Goal: Information Seeking & Learning: Check status

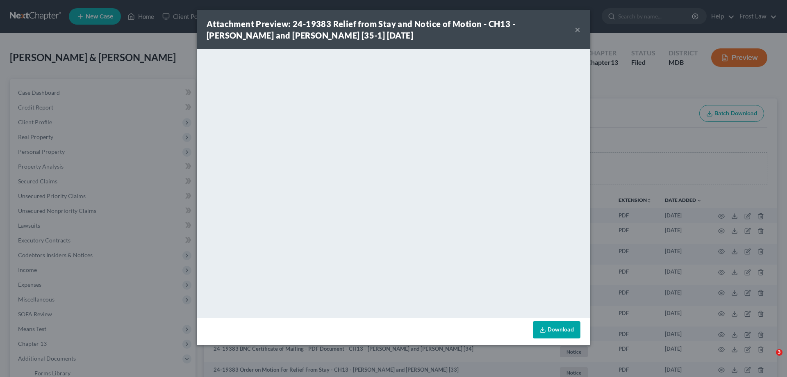
click at [577, 30] on button "×" at bounding box center [577, 30] width 6 height 10
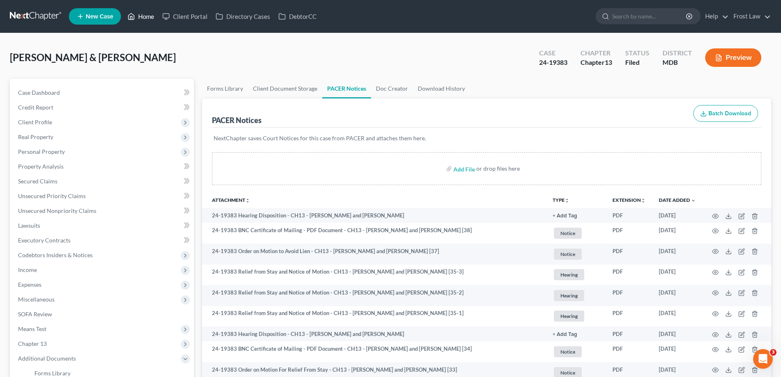
click at [142, 13] on link "Home" at bounding box center [140, 16] width 35 height 15
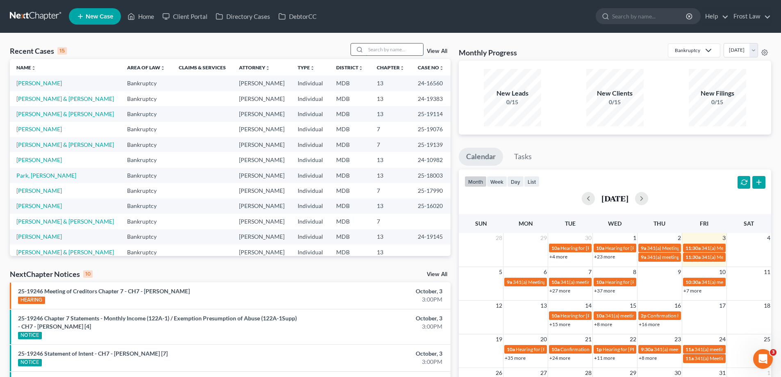
click at [394, 47] on input "search" at bounding box center [393, 49] width 57 height 12
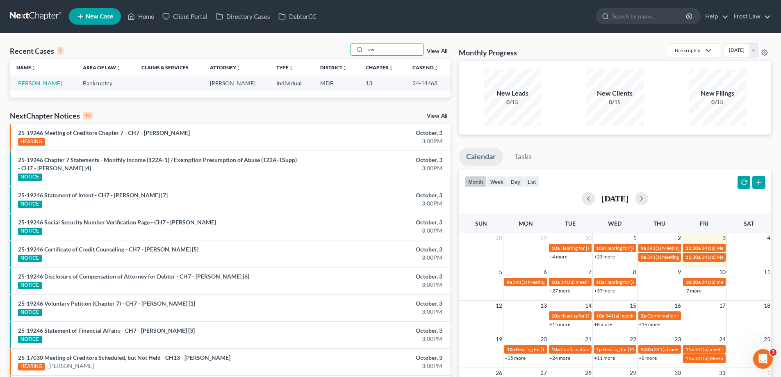
type input "viv"
click at [29, 86] on link "[PERSON_NAME]" at bounding box center [38, 82] width 45 height 7
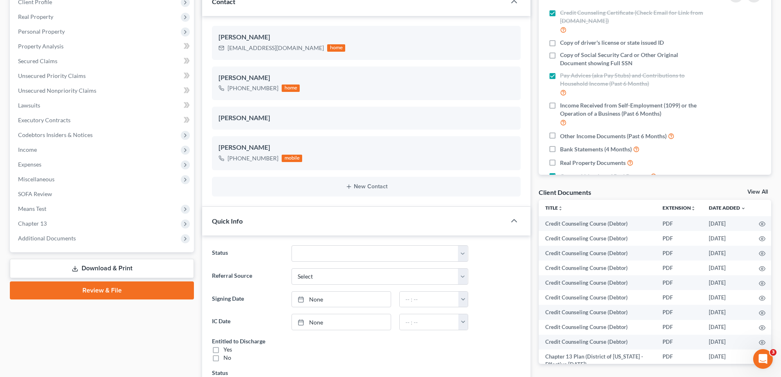
scroll to position [123, 0]
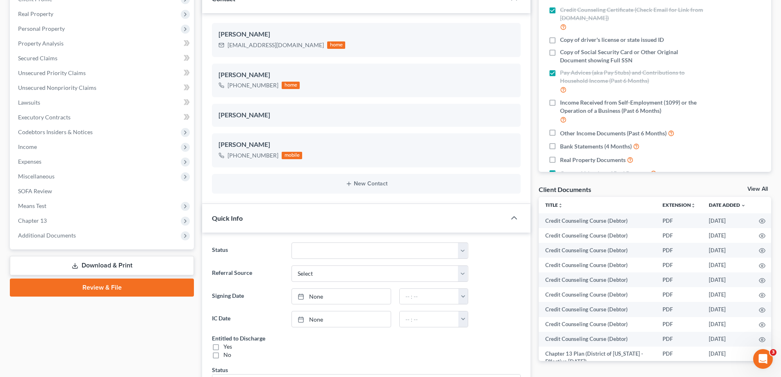
drag, startPoint x: 113, startPoint y: 234, endPoint x: 100, endPoint y: 294, distance: 61.6
click at [113, 234] on span "Additional Documents" at bounding box center [102, 235] width 182 height 15
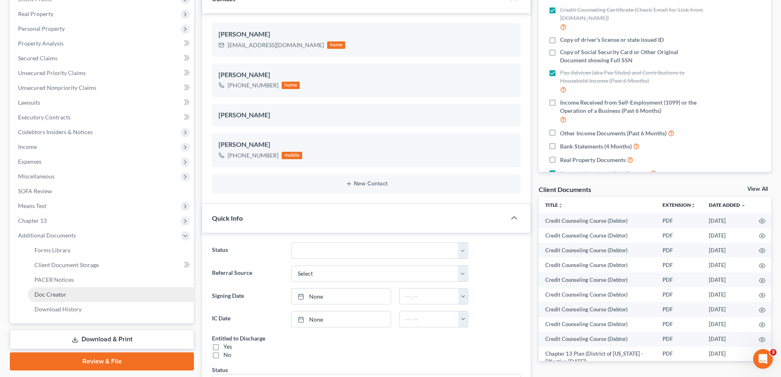
click at [95, 289] on link "Doc Creator" at bounding box center [111, 294] width 166 height 15
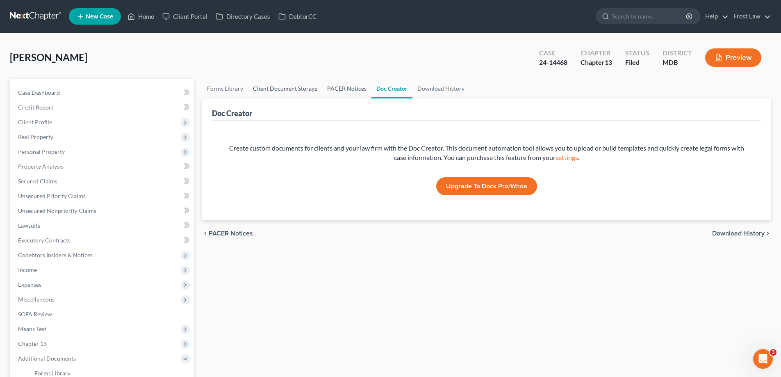
click at [331, 89] on link "PACER Notices" at bounding box center [346, 89] width 49 height 20
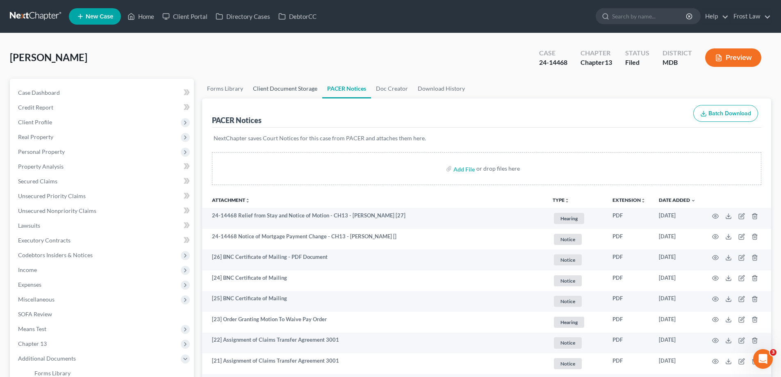
click at [284, 89] on link "Client Document Storage" at bounding box center [285, 89] width 74 height 20
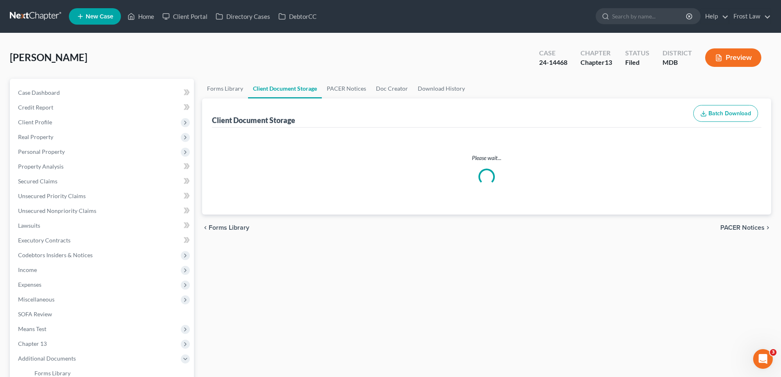
select select "14"
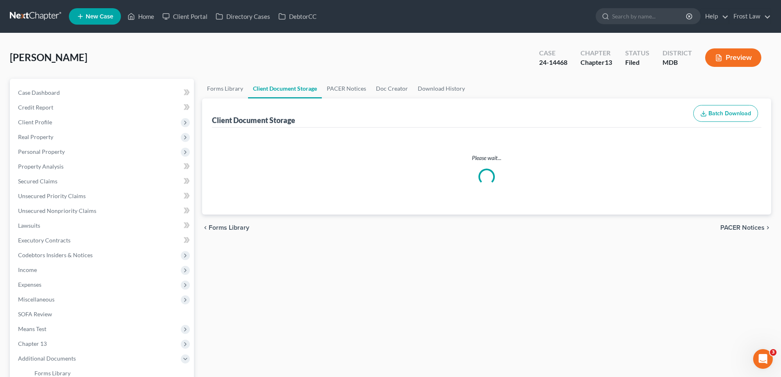
select select "14"
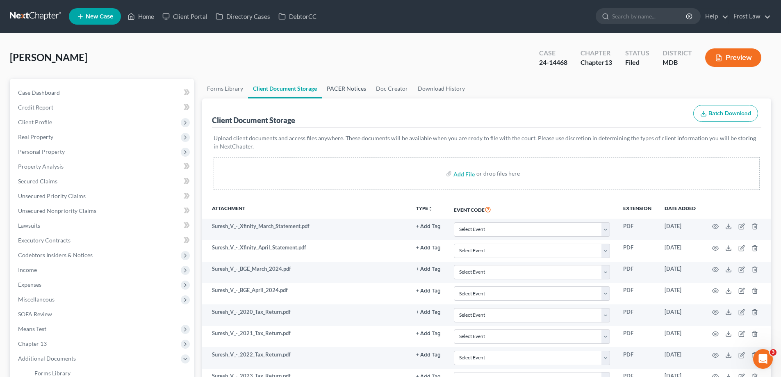
click at [343, 84] on link "PACER Notices" at bounding box center [346, 89] width 49 height 20
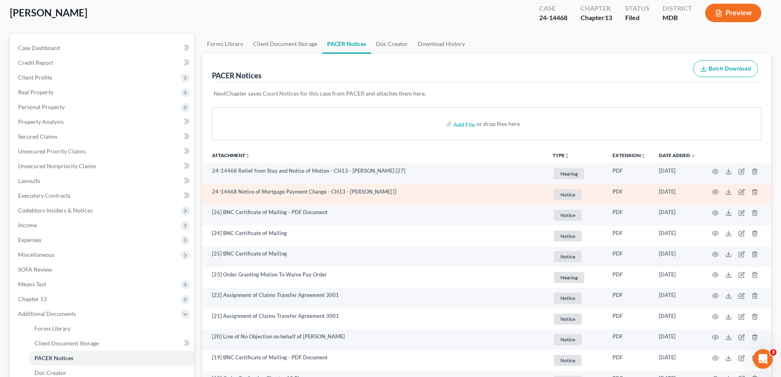
scroll to position [82, 0]
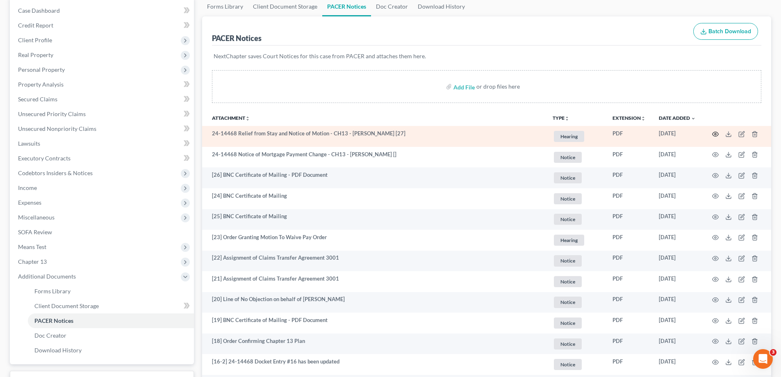
click at [715, 132] on icon "button" at bounding box center [715, 134] width 7 height 7
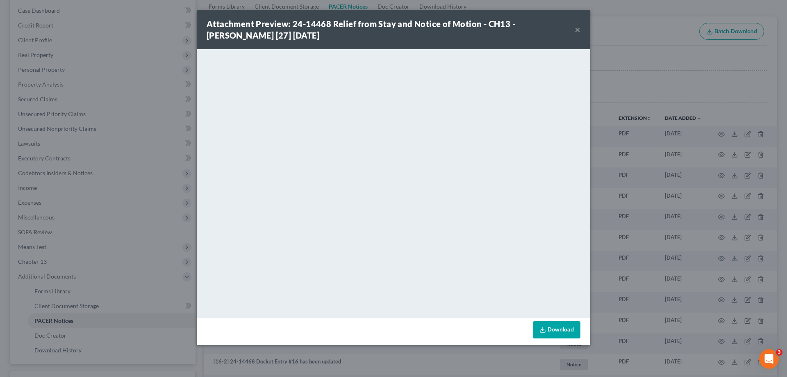
click at [579, 28] on button "×" at bounding box center [577, 30] width 6 height 10
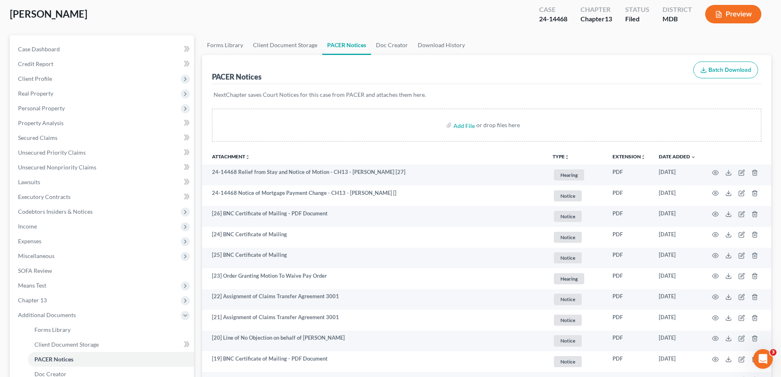
scroll to position [0, 0]
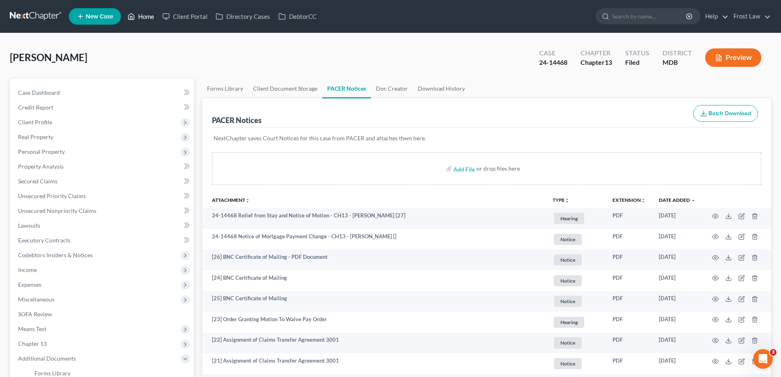
click at [152, 17] on link "Home" at bounding box center [140, 16] width 35 height 15
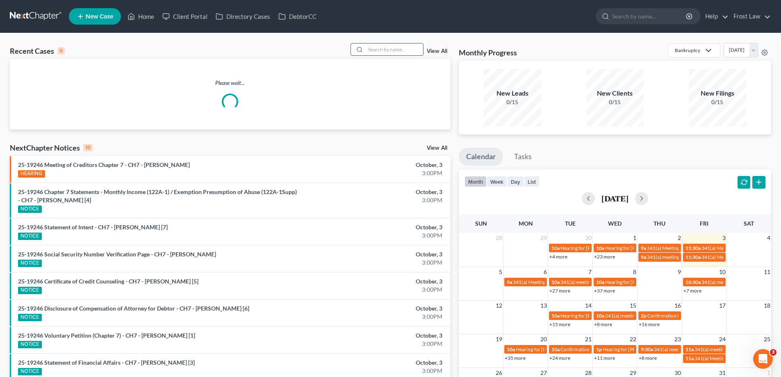
click at [387, 50] on input "search" at bounding box center [393, 49] width 57 height 12
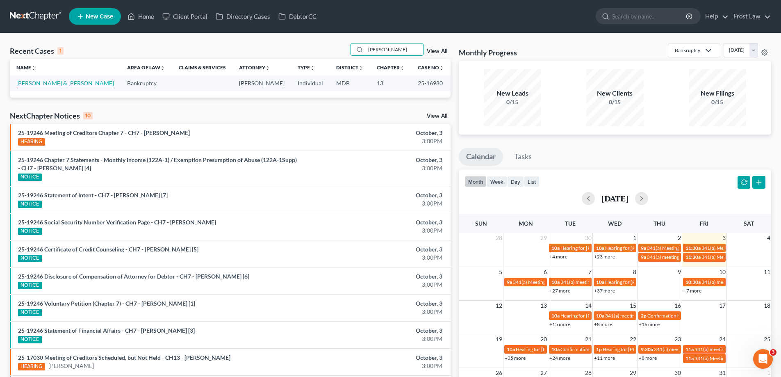
type input "[PERSON_NAME]"
click at [58, 84] on link "[PERSON_NAME] & [PERSON_NAME]" at bounding box center [65, 82] width 98 height 7
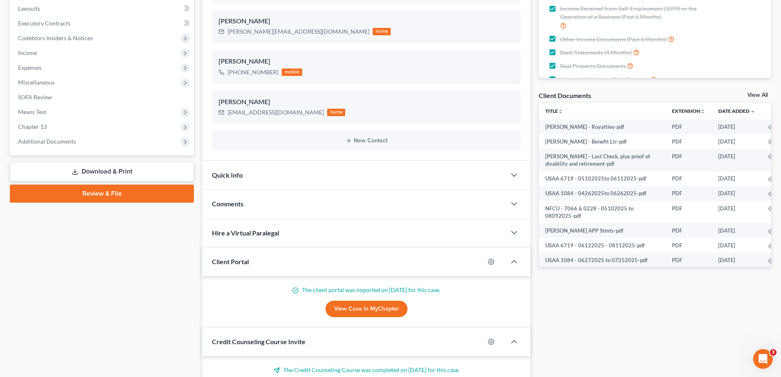
scroll to position [291, 0]
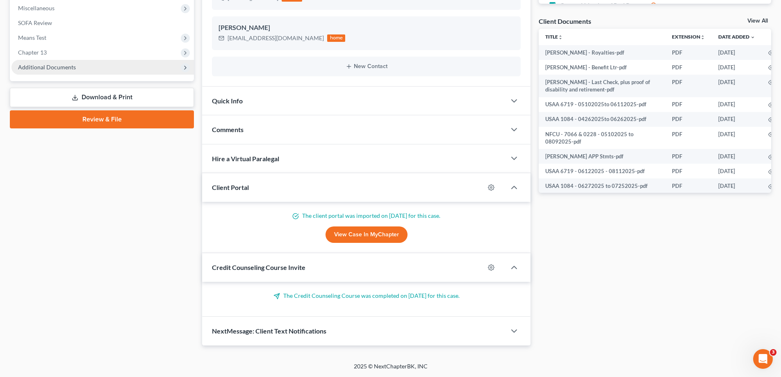
click at [86, 62] on span "Additional Documents" at bounding box center [102, 67] width 182 height 15
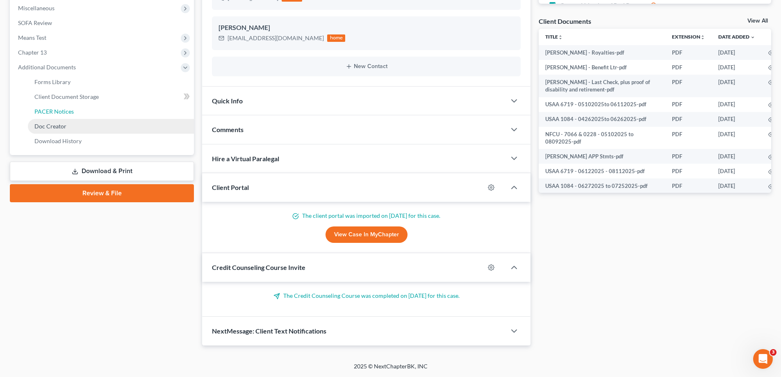
click at [99, 112] on link "PACER Notices" at bounding box center [111, 111] width 166 height 15
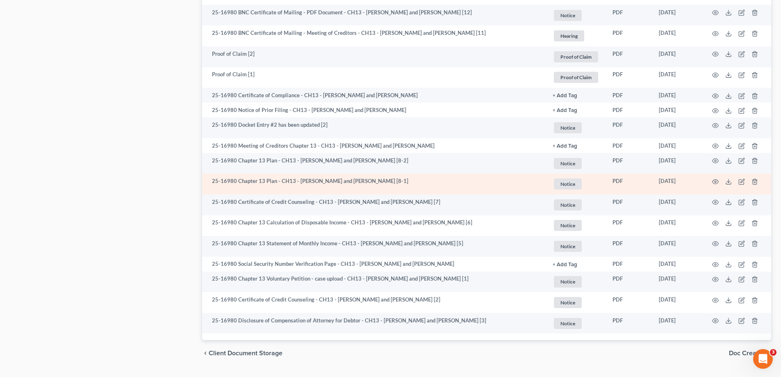
scroll to position [673, 0]
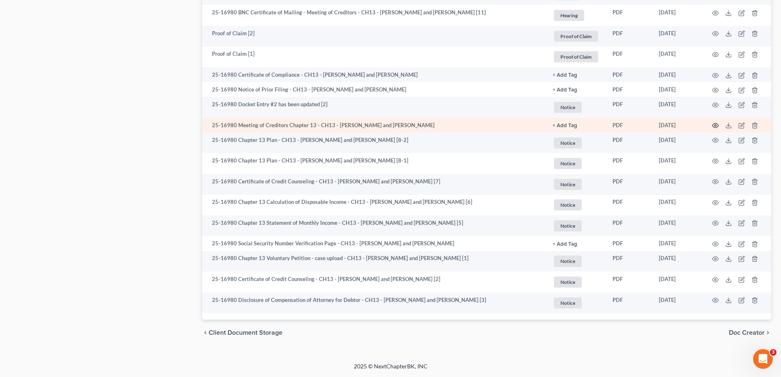
click at [715, 125] on icon "button" at bounding box center [715, 125] width 7 height 7
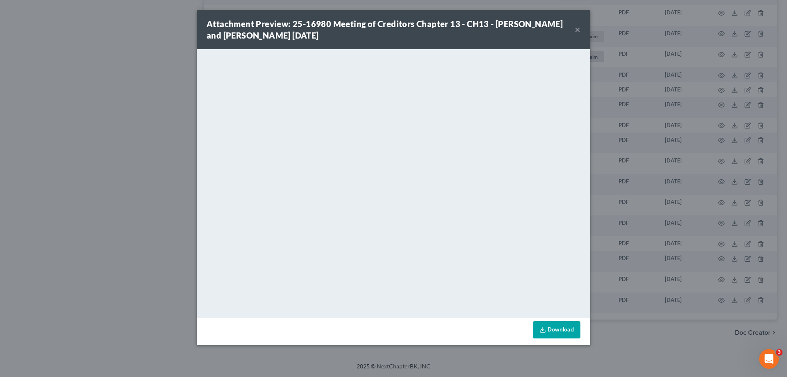
click at [578, 26] on button "×" at bounding box center [577, 30] width 6 height 10
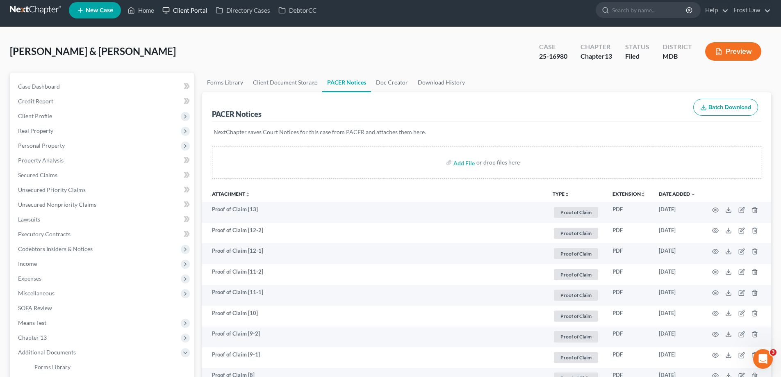
scroll to position [0, 0]
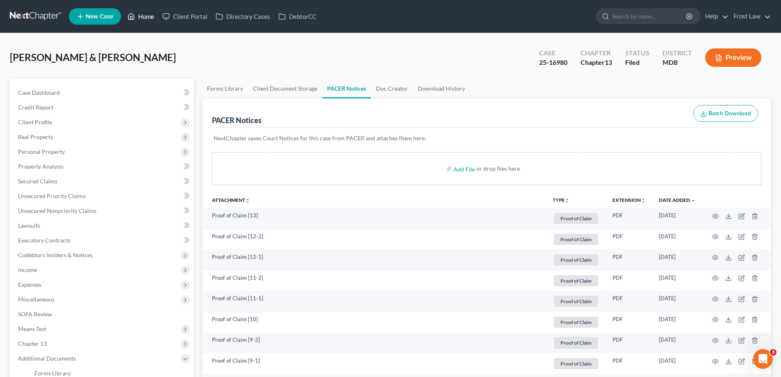
click at [149, 20] on link "Home" at bounding box center [140, 16] width 35 height 15
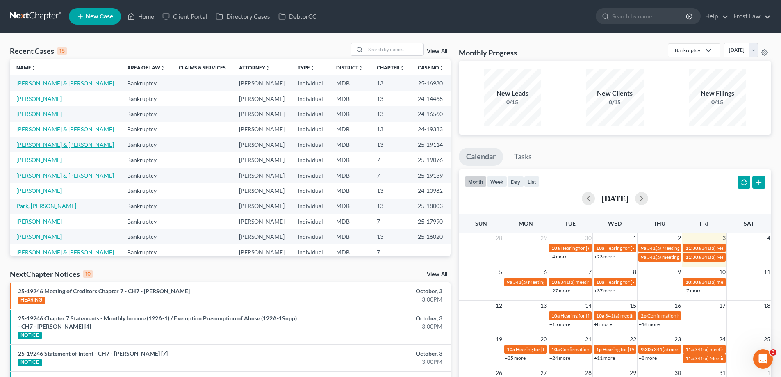
click at [51, 143] on link "[PERSON_NAME] & [PERSON_NAME]" at bounding box center [65, 144] width 98 height 7
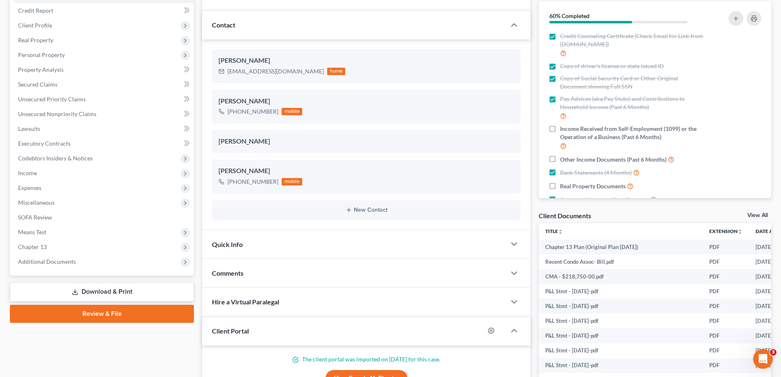
scroll to position [240, 0]
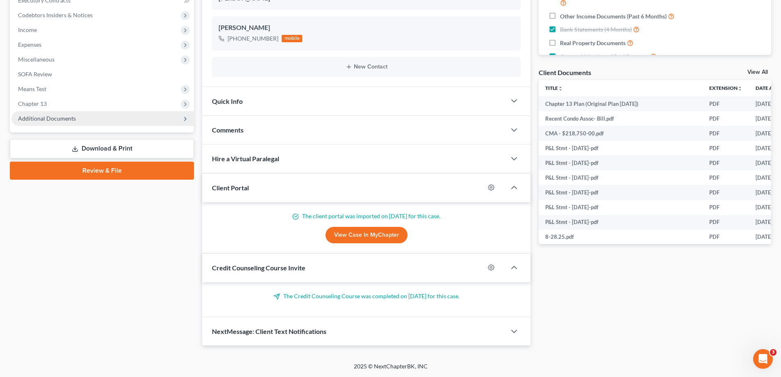
click at [75, 120] on span "Additional Documents" at bounding box center [102, 118] width 182 height 15
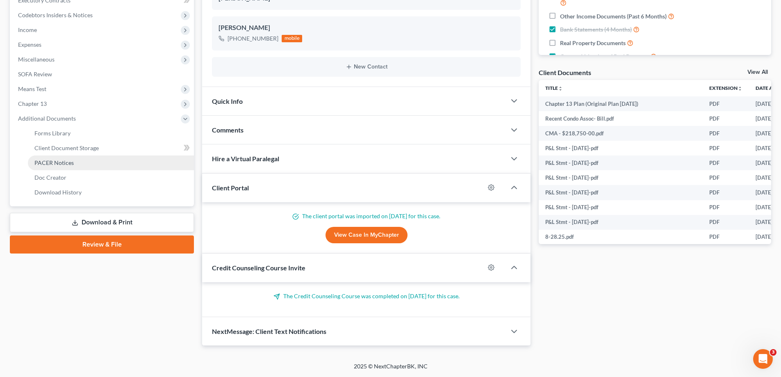
click at [85, 166] on link "PACER Notices" at bounding box center [111, 162] width 166 height 15
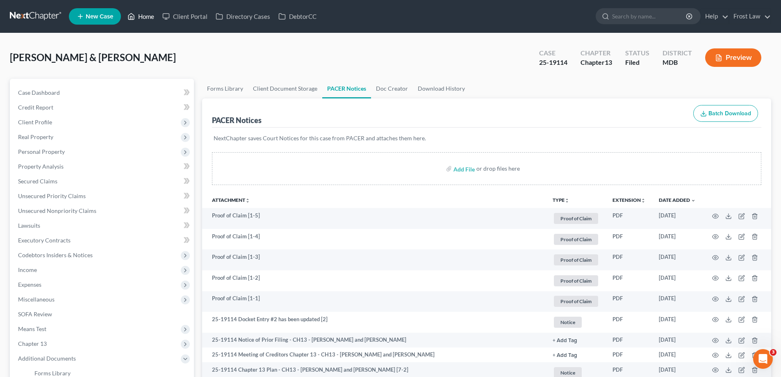
click at [146, 20] on link "Home" at bounding box center [140, 16] width 35 height 15
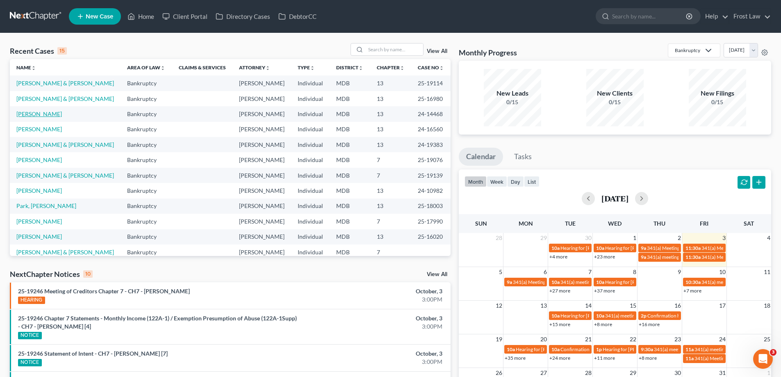
click at [54, 116] on link "[PERSON_NAME]" at bounding box center [38, 113] width 45 height 7
select select "2"
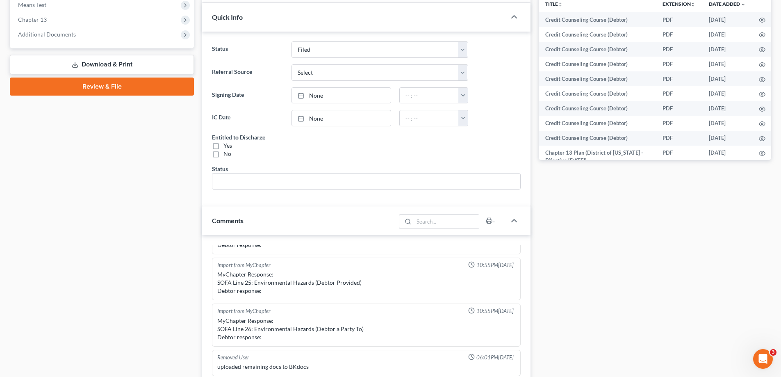
scroll to position [328, 0]
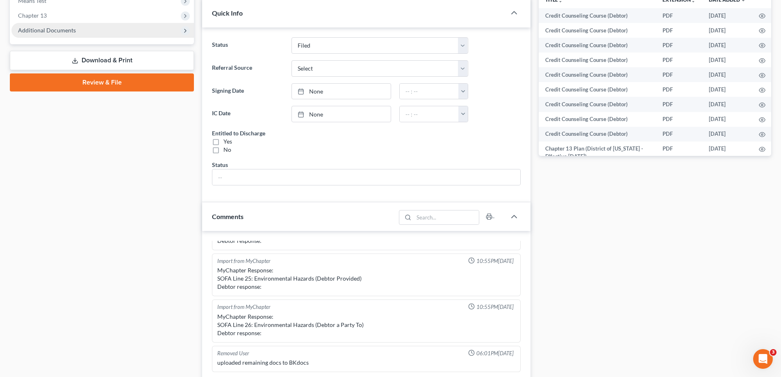
click at [78, 30] on span "Additional Documents" at bounding box center [102, 30] width 182 height 15
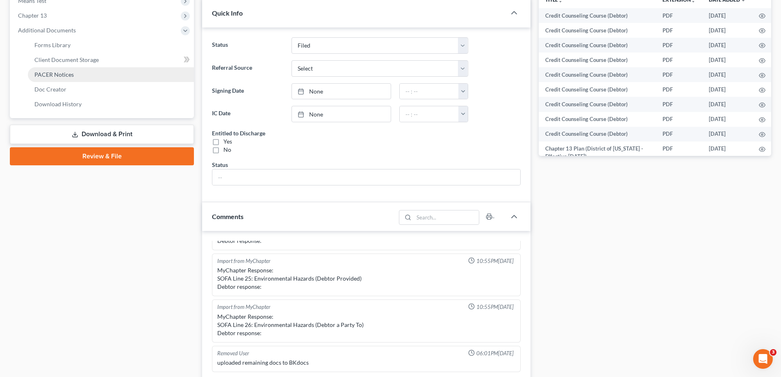
click at [100, 75] on link "PACER Notices" at bounding box center [111, 74] width 166 height 15
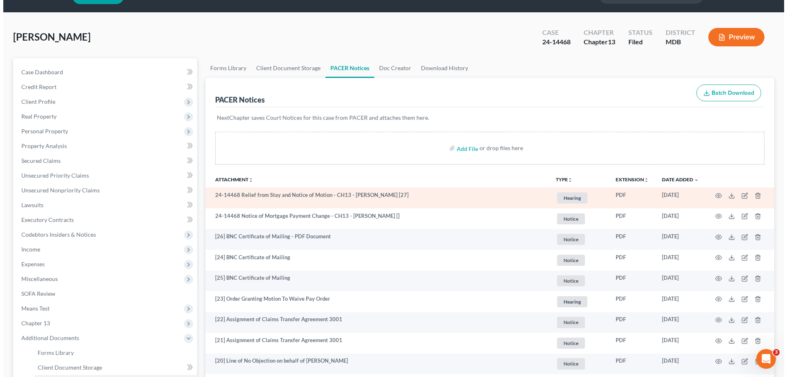
scroll to position [82, 0]
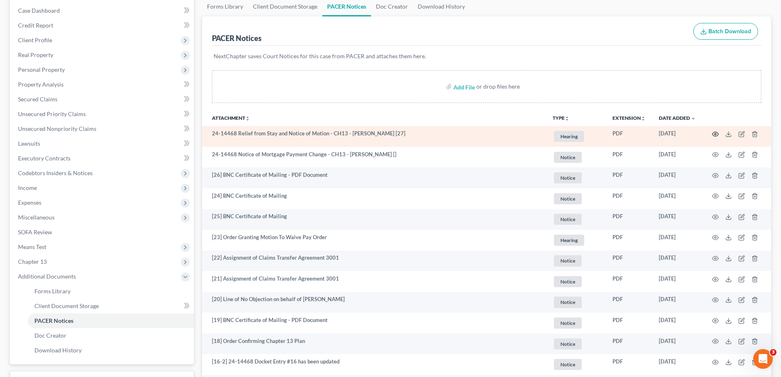
click at [717, 132] on icon "button" at bounding box center [715, 134] width 7 height 7
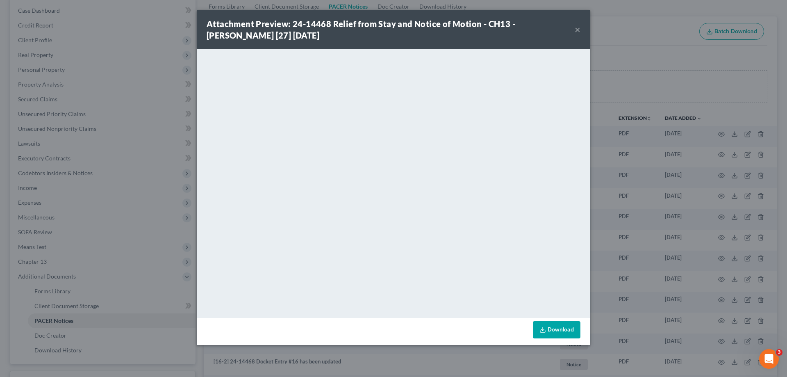
drag, startPoint x: 577, startPoint y: 30, endPoint x: 587, endPoint y: 3, distance: 28.9
click at [576, 30] on button "×" at bounding box center [577, 30] width 6 height 10
